Goal: Task Accomplishment & Management: Use online tool/utility

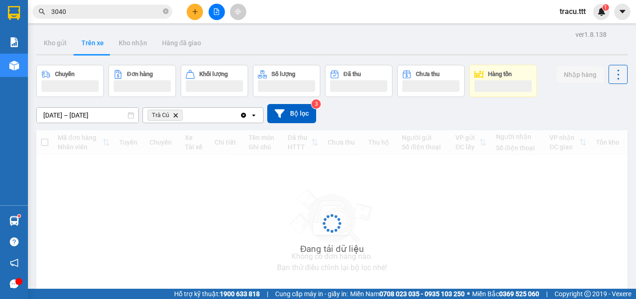
click at [96, 41] on button "Trên xe" at bounding box center [92, 43] width 37 height 22
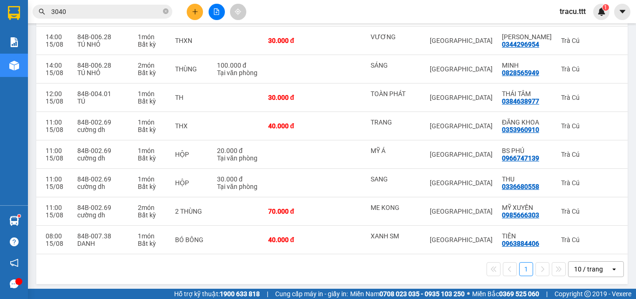
scroll to position [0, 140]
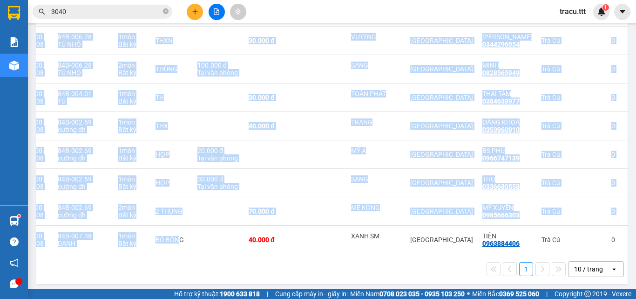
drag, startPoint x: 175, startPoint y: 252, endPoint x: 106, endPoint y: 257, distance: 69.6
click at [106, 254] on div "Mã đơn hàng Nhân viên Tuyến Chuyến Xe Tài xế Chi tiết Tên món Ghi chú Đã thu HT…" at bounding box center [332, 99] width 592 height 309
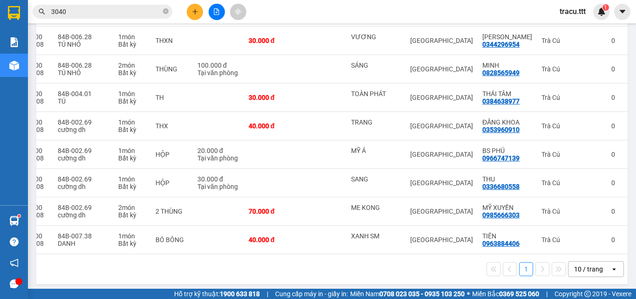
drag, startPoint x: 187, startPoint y: 258, endPoint x: 117, endPoint y: 261, distance: 69.9
click at [117, 261] on div "1 10 / trang open" at bounding box center [332, 269] width 592 height 30
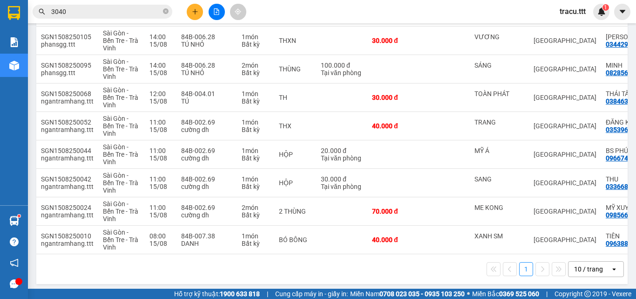
scroll to position [0, 0]
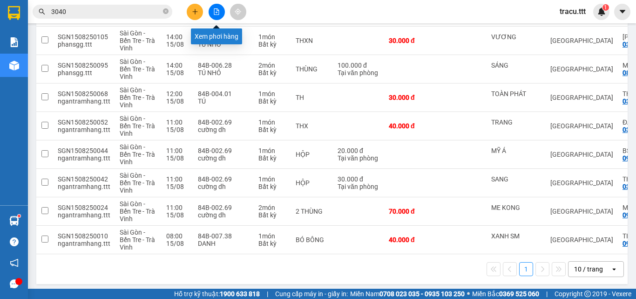
click at [215, 13] on icon "file-add" at bounding box center [216, 11] width 7 height 7
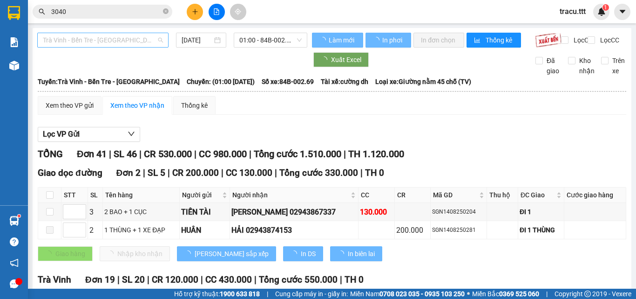
type input "[DATE]"
click at [122, 40] on span "Trà Vinh - Bến Tre - [GEOGRAPHIC_DATA]" at bounding box center [103, 40] width 120 height 14
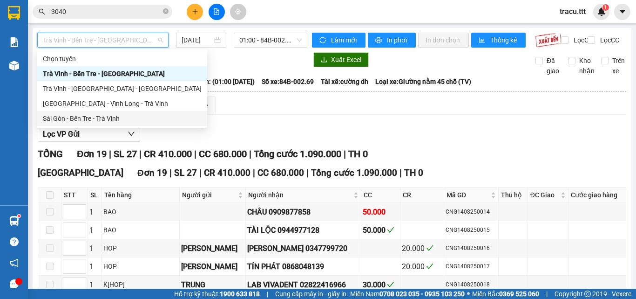
click at [136, 126] on body "Kết quả tìm kiếm ( 1 ) Bộ lọc Mã ĐH Trạng thái Món hàng Thu hộ Tổng cước Chưa c…" at bounding box center [318, 149] width 636 height 299
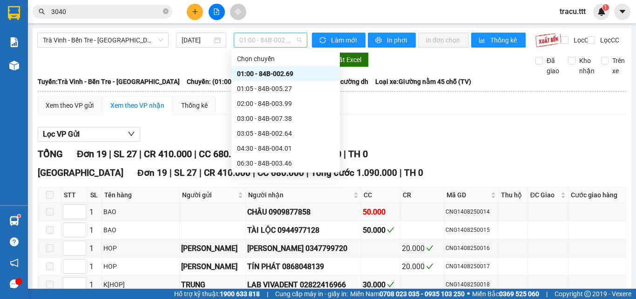
click at [268, 41] on span "01:00 - 84B-002.69" at bounding box center [270, 40] width 62 height 14
click at [143, 37] on span "Trà Vinh - Bến Tre - [GEOGRAPHIC_DATA]" at bounding box center [103, 40] width 120 height 14
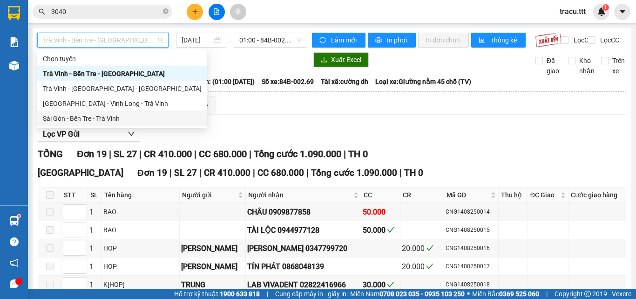
click at [118, 114] on div "Sài Gòn - Bến Tre - Trà Vinh" at bounding box center [122, 118] width 159 height 10
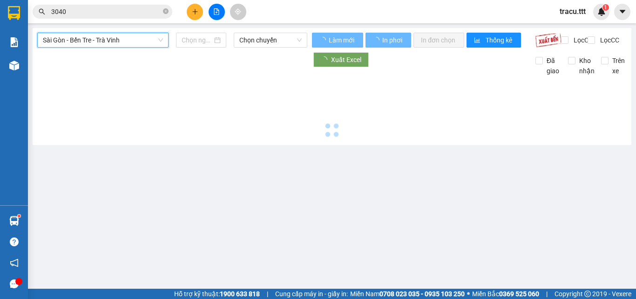
type input "[DATE]"
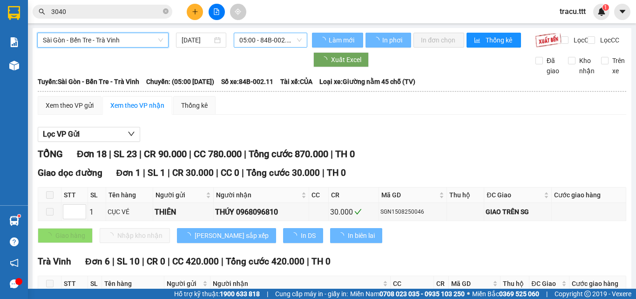
click at [265, 39] on span "05:00 - 84B-002.11" at bounding box center [270, 40] width 62 height 14
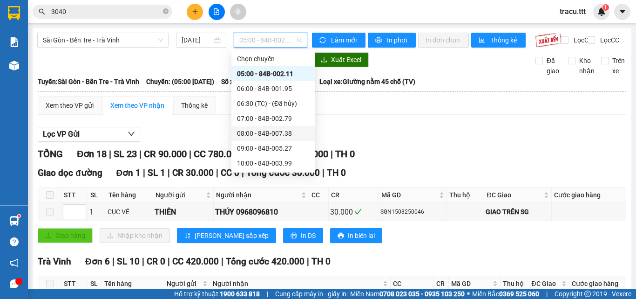
click at [268, 139] on div "08:00 - 84B-007.38" at bounding box center [274, 133] width 84 height 15
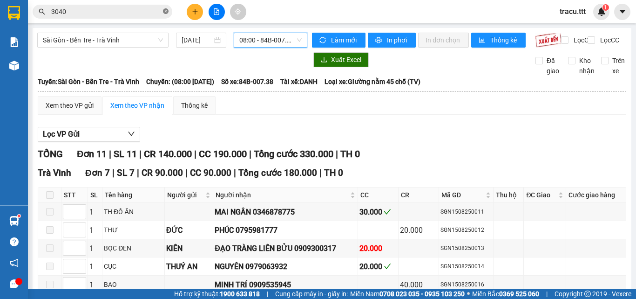
click at [168, 14] on icon "close-circle" at bounding box center [166, 11] width 6 height 6
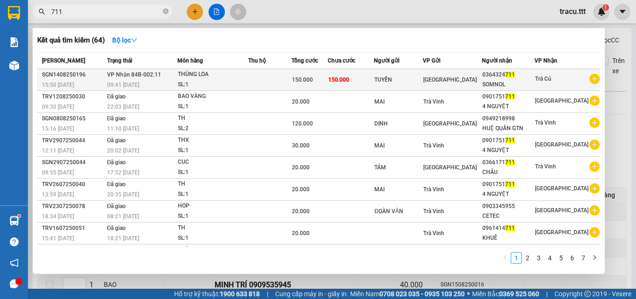
type input "711"
click at [291, 83] on td at bounding box center [269, 80] width 43 height 22
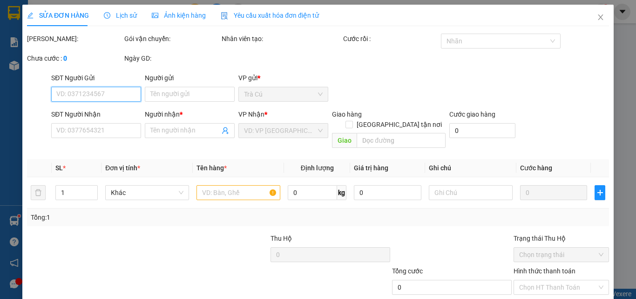
type input "TUYỀN"
type input "0364324711"
type input "SOMNOL"
type input "150.000"
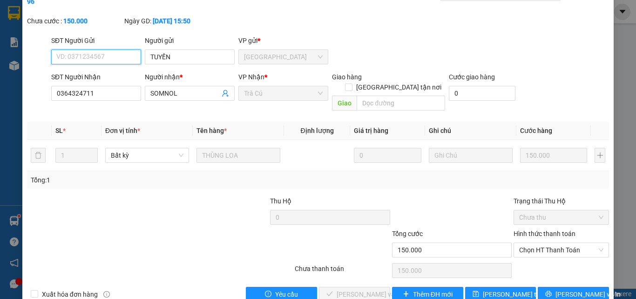
scroll to position [48, 0]
click at [538, 242] on span "Chọn HT Thanh Toán" at bounding box center [561, 249] width 84 height 14
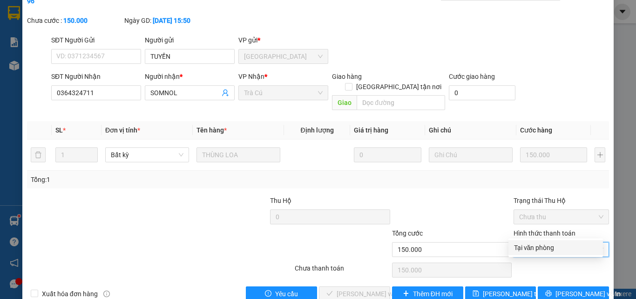
click at [540, 247] on div "Tại văn phòng" at bounding box center [555, 247] width 83 height 10
type input "0"
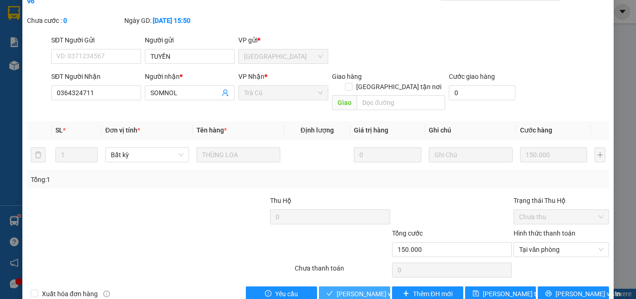
click at [356, 288] on span "[PERSON_NAME] và Giao hàng" at bounding box center [381, 293] width 89 height 10
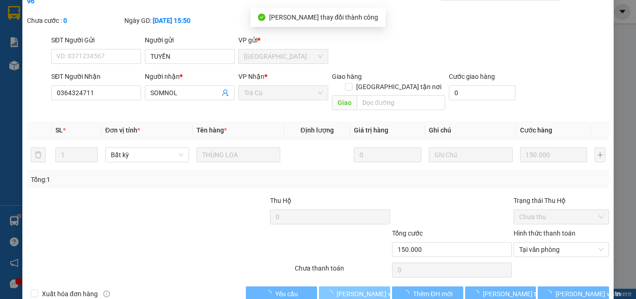
scroll to position [1, 0]
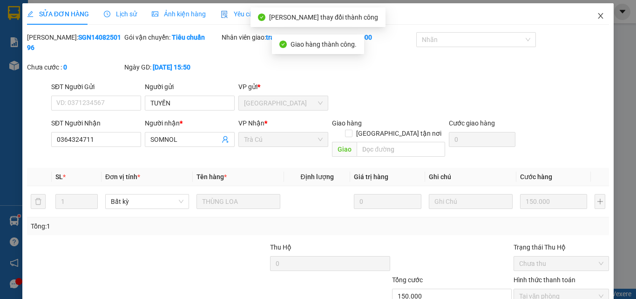
click at [597, 13] on icon "close" at bounding box center [600, 15] width 7 height 7
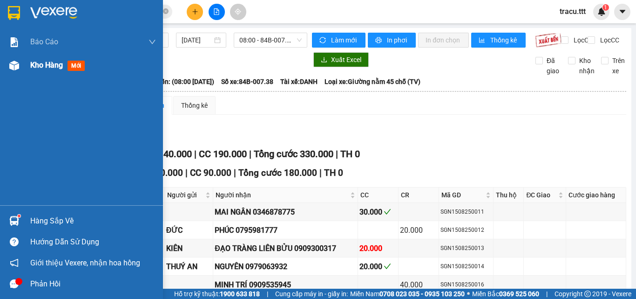
click at [33, 75] on div "Kho hàng mới" at bounding box center [93, 65] width 126 height 23
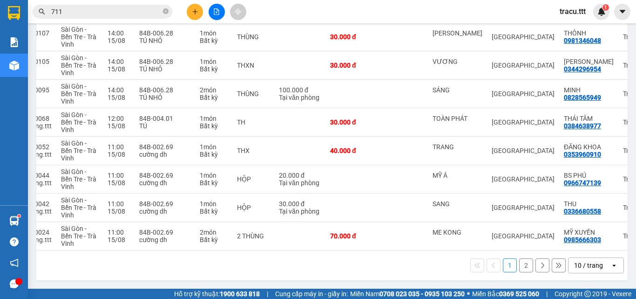
scroll to position [0, 66]
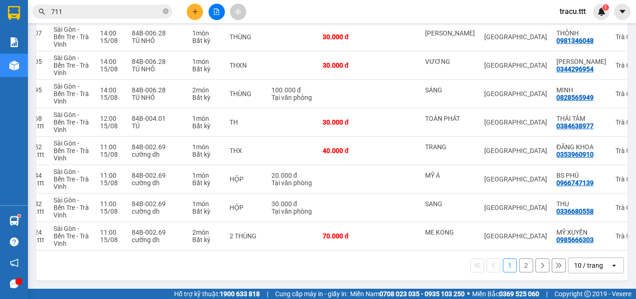
click at [523, 267] on button "2" at bounding box center [526, 265] width 14 height 14
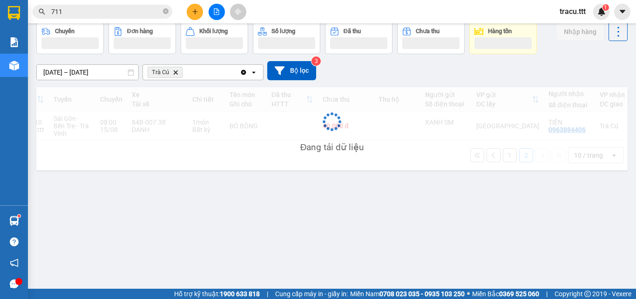
scroll to position [43, 0]
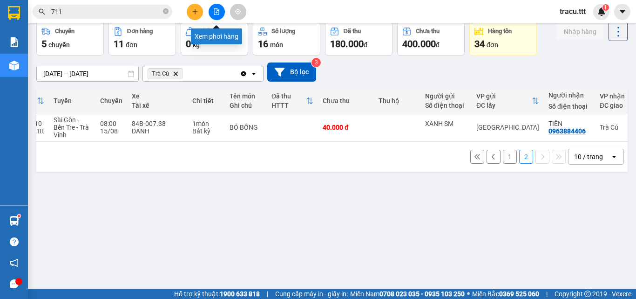
click at [213, 15] on button at bounding box center [217, 12] width 16 height 16
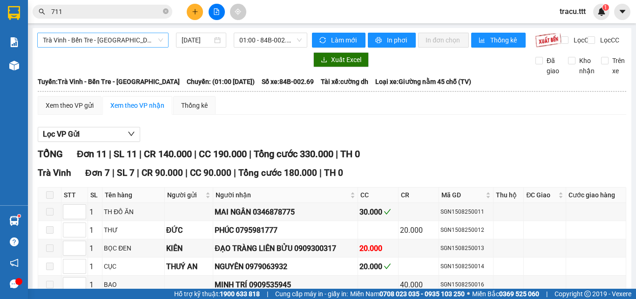
click at [121, 39] on span "Trà Vinh - Bến Tre - [GEOGRAPHIC_DATA]" at bounding box center [103, 40] width 120 height 14
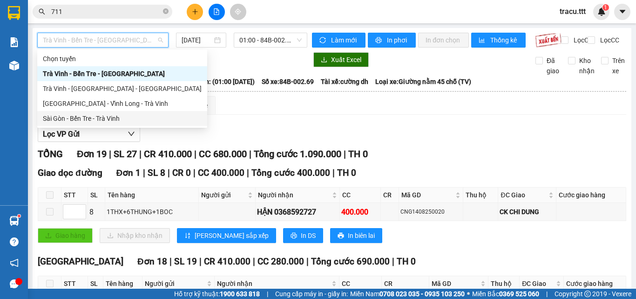
click at [121, 115] on div "Sài Gòn - Bến Tre - Trà Vinh" at bounding box center [122, 118] width 159 height 10
type input "[DATE]"
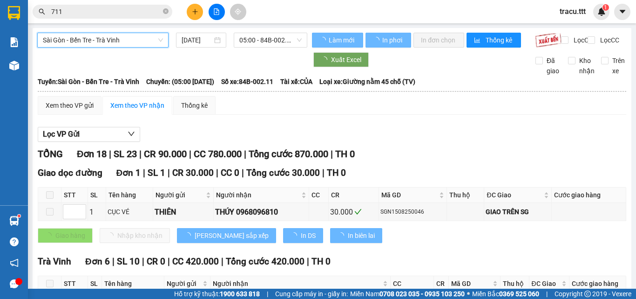
click at [260, 44] on span "05:00 - 84B-002.11" at bounding box center [270, 40] width 62 height 14
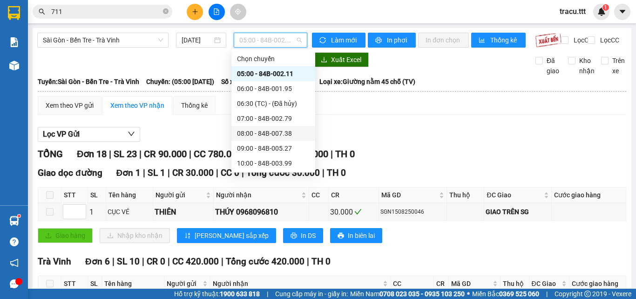
click at [261, 134] on div "08:00 - 84B-007.38" at bounding box center [273, 133] width 73 height 10
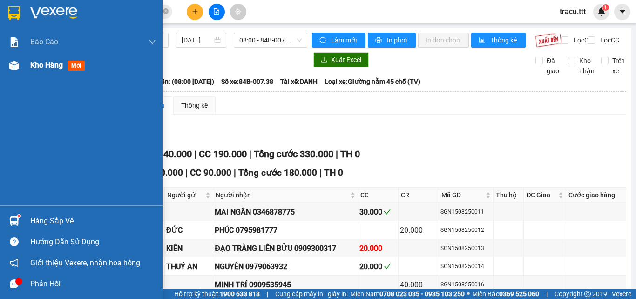
click at [36, 63] on span "Kho hàng" at bounding box center [46, 65] width 33 height 9
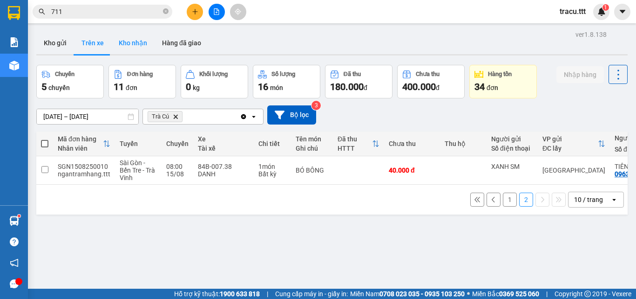
click at [129, 44] on button "Kho nhận" at bounding box center [132, 43] width 43 height 22
type input "[DATE] – [DATE]"
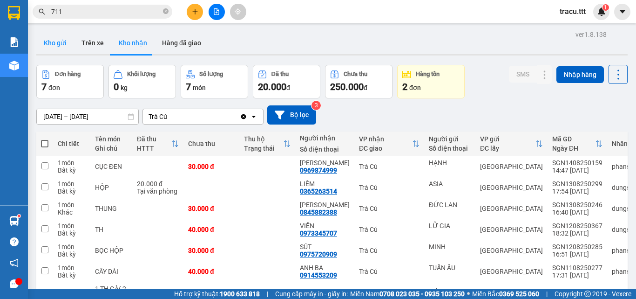
click at [55, 43] on button "Kho gửi" at bounding box center [55, 43] width 38 height 22
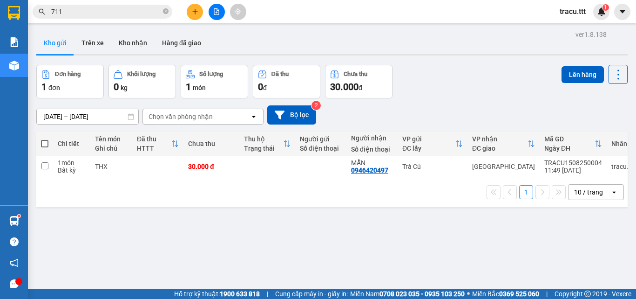
click at [45, 145] on span at bounding box center [44, 143] width 7 height 7
click at [45, 139] on input "checkbox" at bounding box center [45, 139] width 0 height 0
checkbox input "true"
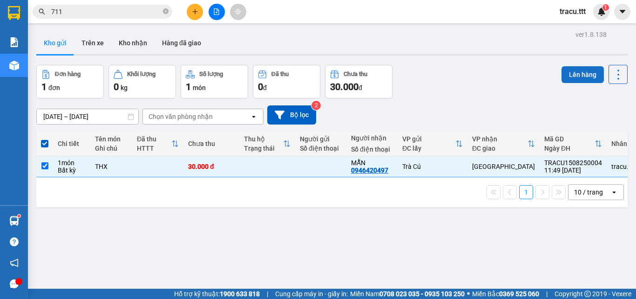
click at [571, 74] on button "Lên hàng" at bounding box center [583, 74] width 42 height 17
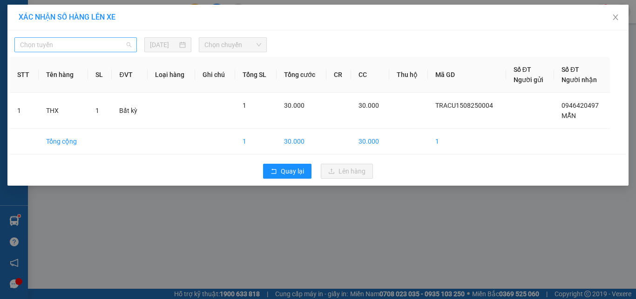
click at [124, 47] on span "Chọn tuyến" at bounding box center [75, 45] width 111 height 14
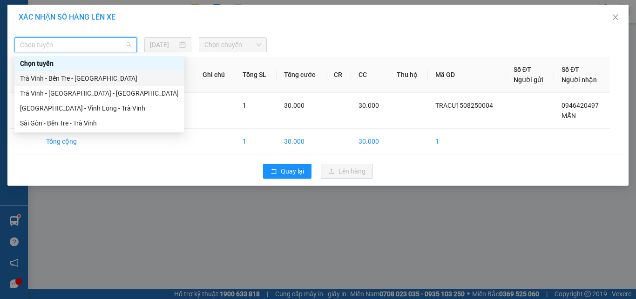
click at [105, 79] on div "Trà Vinh - Bến Tre - [GEOGRAPHIC_DATA]" at bounding box center [99, 78] width 159 height 10
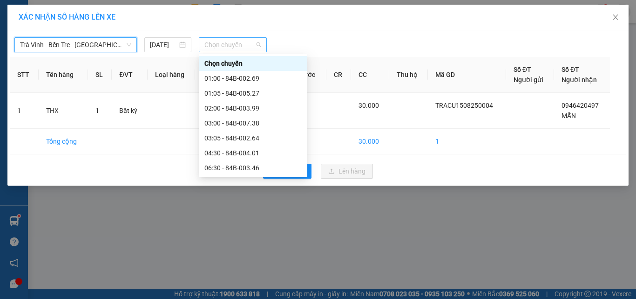
click at [209, 41] on span "Chọn chuyến" at bounding box center [232, 45] width 57 height 14
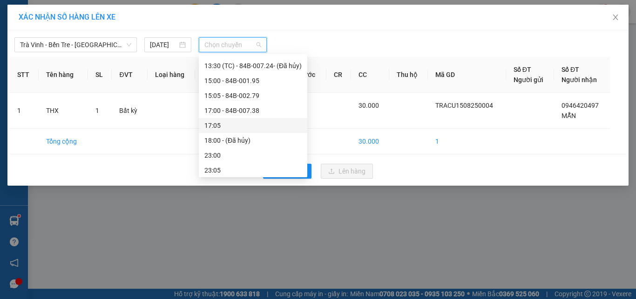
scroll to position [209, 0]
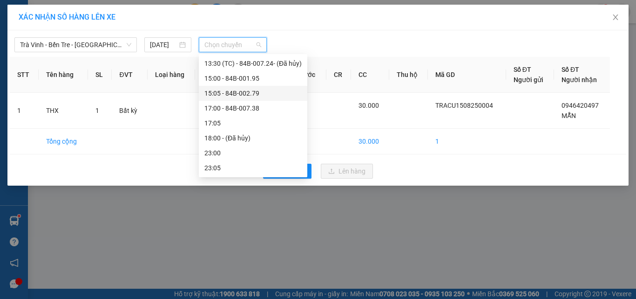
click at [237, 98] on div "15:05 - 84B-002.79" at bounding box center [252, 93] width 97 height 10
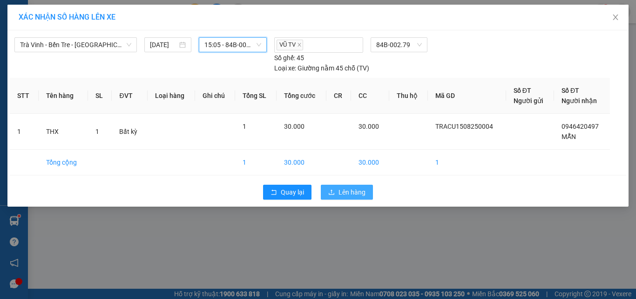
click at [346, 191] on span "Lên hàng" at bounding box center [352, 192] width 27 height 10
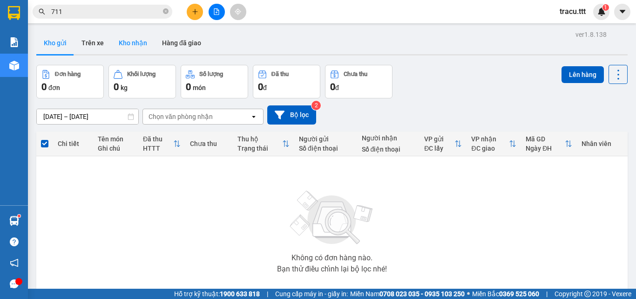
click at [136, 38] on button "Kho nhận" at bounding box center [132, 43] width 43 height 22
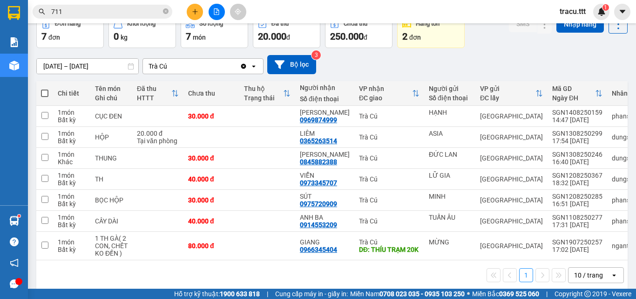
scroll to position [64, 0]
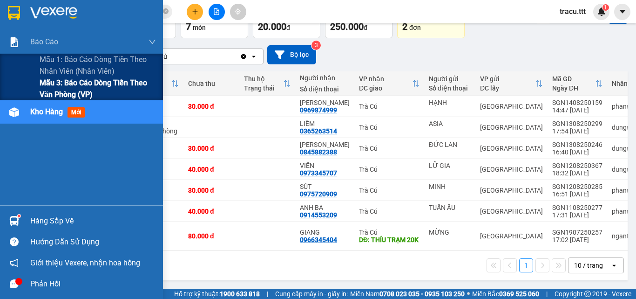
drag, startPoint x: 63, startPoint y: 87, endPoint x: 68, endPoint y: 91, distance: 7.0
click at [63, 88] on span "Mẫu 3: Báo cáo dòng tiền theo văn phòng (VP)" at bounding box center [98, 88] width 116 height 23
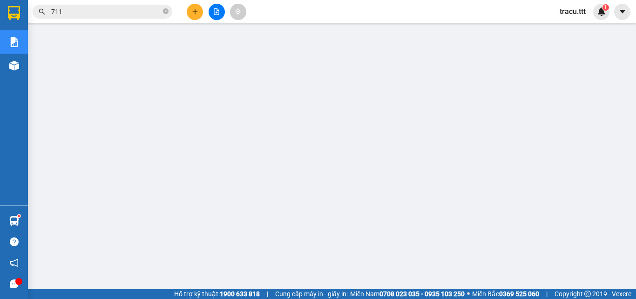
click at [221, 13] on button at bounding box center [217, 12] width 16 height 16
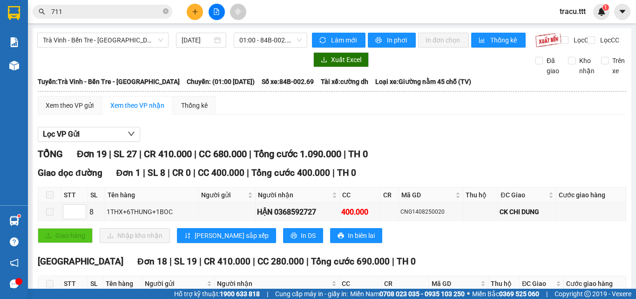
click at [151, 48] on div "Trà Vinh - Bến Tre - [GEOGRAPHIC_DATA] [DATE] 01:00 - 84B-002.69" at bounding box center [172, 40] width 270 height 15
click at [151, 45] on span "Trà Vinh - Bến Tre - [GEOGRAPHIC_DATA]" at bounding box center [103, 40] width 120 height 14
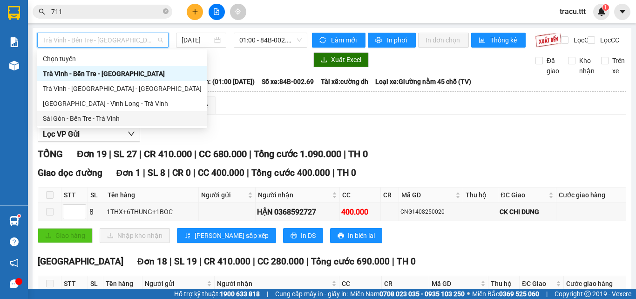
click at [124, 117] on div "Sài Gòn - Bến Tre - Trà Vinh" at bounding box center [122, 118] width 159 height 10
type input "[DATE]"
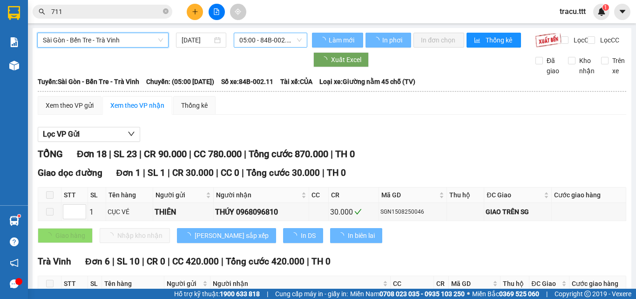
click at [262, 45] on span "05:00 - 84B-002.11" at bounding box center [270, 40] width 62 height 14
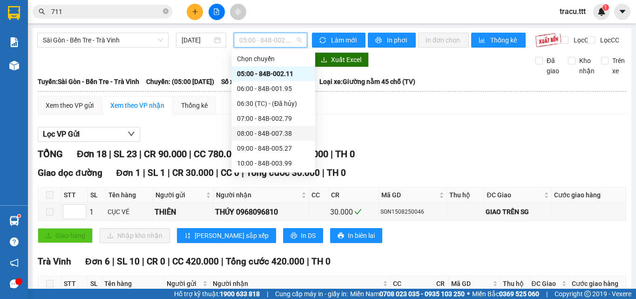
click at [275, 139] on div "08:00 - 84B-007.38" at bounding box center [274, 133] width 84 height 15
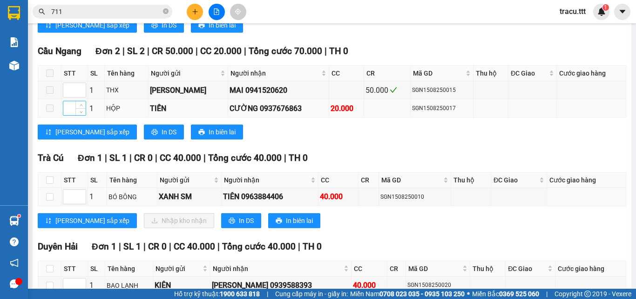
scroll to position [326, 0]
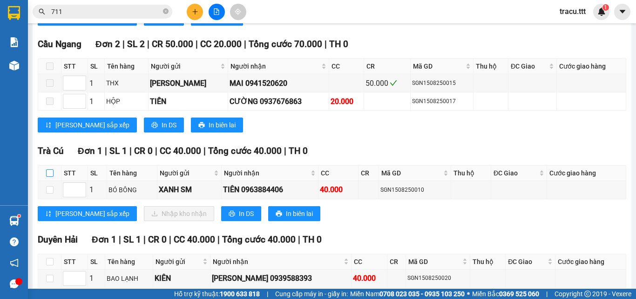
click at [48, 177] on input "checkbox" at bounding box center [49, 172] width 7 height 7
checkbox input "true"
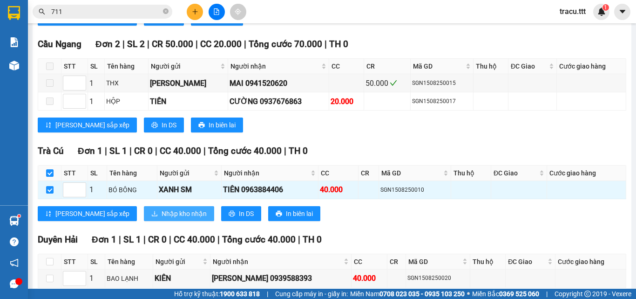
click at [162, 218] on span "Nhập kho nhận" at bounding box center [184, 213] width 45 height 10
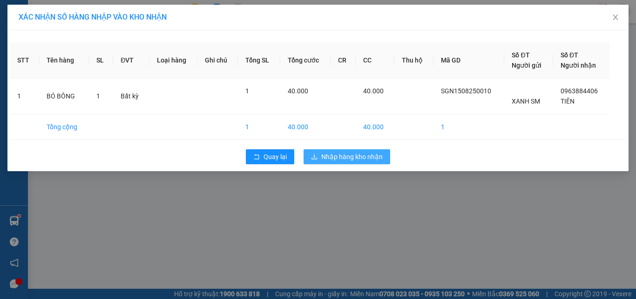
click at [361, 151] on span "Nhập hàng kho nhận" at bounding box center [351, 156] width 61 height 10
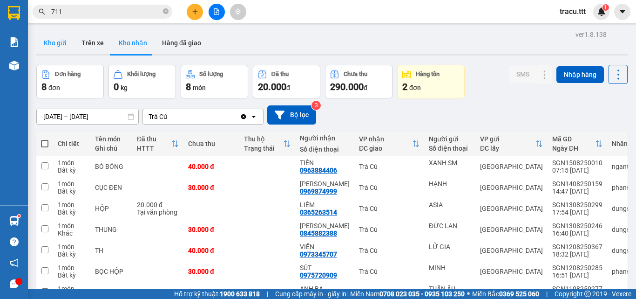
click at [47, 49] on button "Kho gửi" at bounding box center [55, 43] width 38 height 22
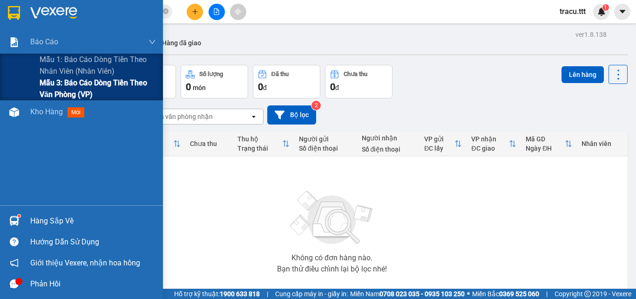
drag, startPoint x: 65, startPoint y: 76, endPoint x: 77, endPoint y: 95, distance: 22.6
click at [65, 77] on div "Mẫu 1: Báo cáo dòng tiền theo nhân viên (nhân viên) Mẫu 3: Báo cáo dòng tiền th…" at bounding box center [81, 77] width 163 height 47
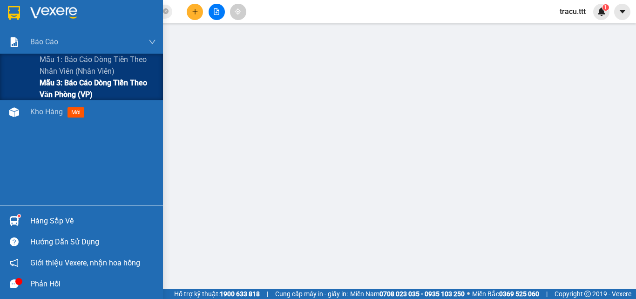
click at [59, 87] on span "Mẫu 3: Báo cáo dòng tiền theo văn phòng (VP)" at bounding box center [98, 88] width 116 height 23
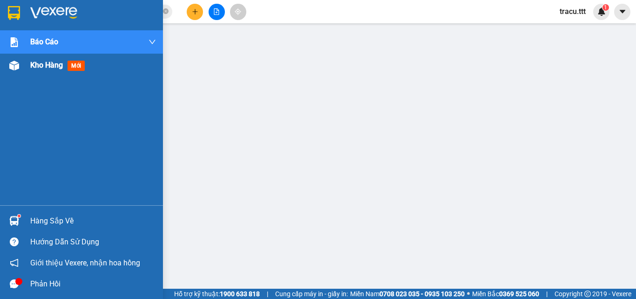
click at [48, 71] on div "Kho hàng mới" at bounding box center [93, 65] width 126 height 23
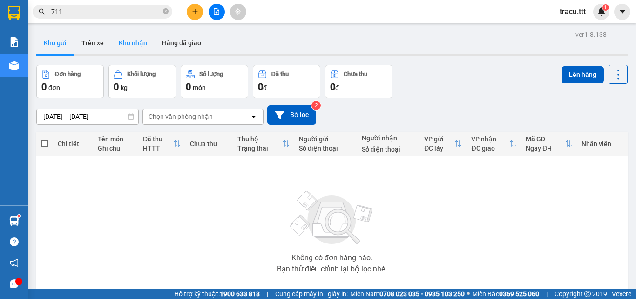
click at [138, 39] on button "Kho nhận" at bounding box center [132, 43] width 43 height 22
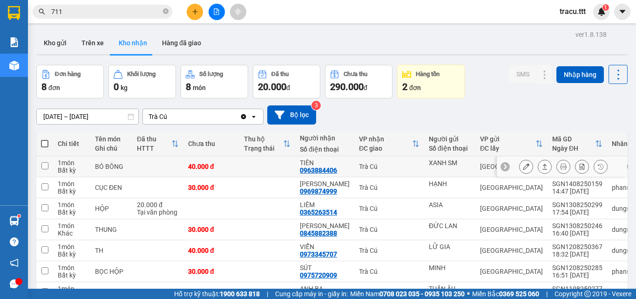
scroll to position [47, 0]
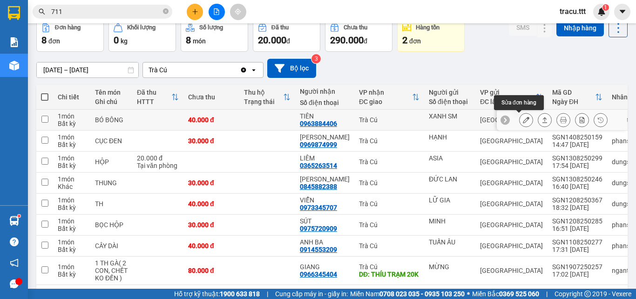
click at [523, 121] on icon at bounding box center [526, 119] width 7 height 7
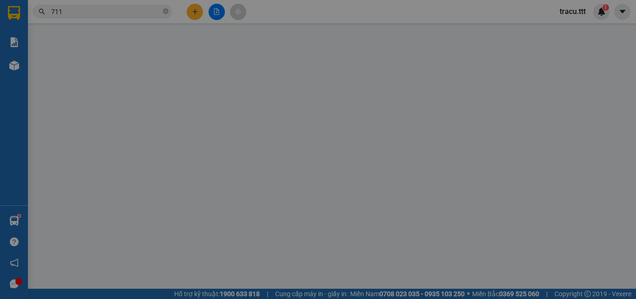
type input "XANH SM"
type input "0963884406"
type input "TIÊN"
type input "40.000"
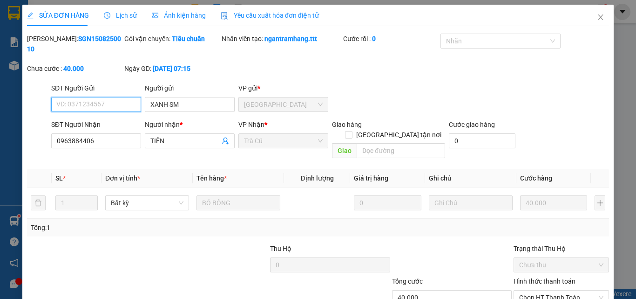
scroll to position [48, 0]
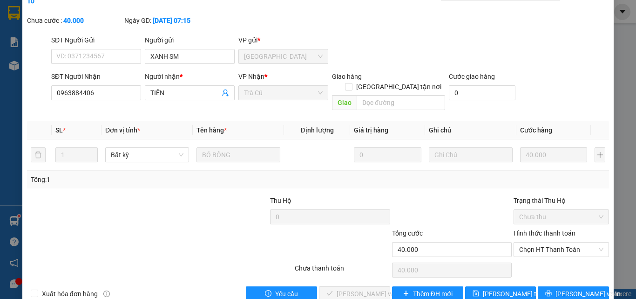
click at [550, 228] on div "Hình thức thanh toán" at bounding box center [561, 235] width 95 height 14
click at [547, 242] on span "Chọn HT Thanh Toán" at bounding box center [561, 249] width 84 height 14
drag, startPoint x: 545, startPoint y: 242, endPoint x: 541, endPoint y: 245, distance: 5.3
click at [545, 243] on div "Tại văn phòng" at bounding box center [556, 247] width 95 height 15
type input "0"
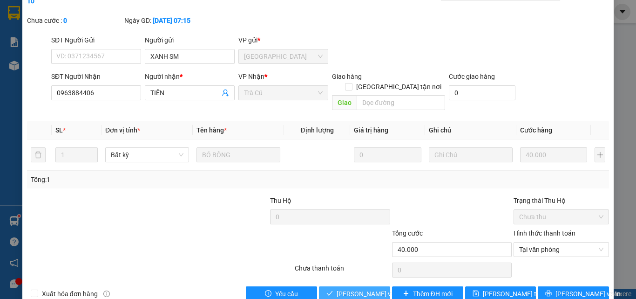
click at [361, 288] on span "[PERSON_NAME] và Giao hàng" at bounding box center [381, 293] width 89 height 10
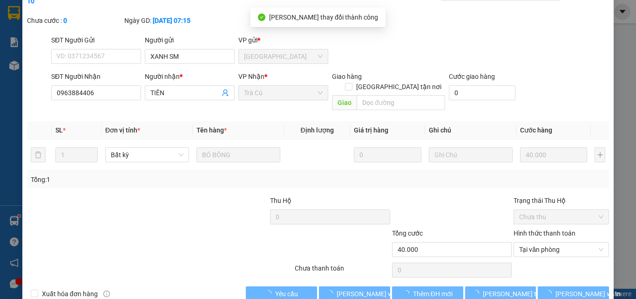
scroll to position [0, 0]
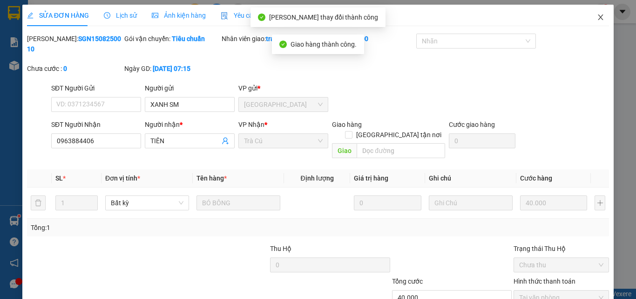
click at [599, 20] on span "Close" at bounding box center [601, 18] width 26 height 26
